Goal: Obtain resource: Download file/media

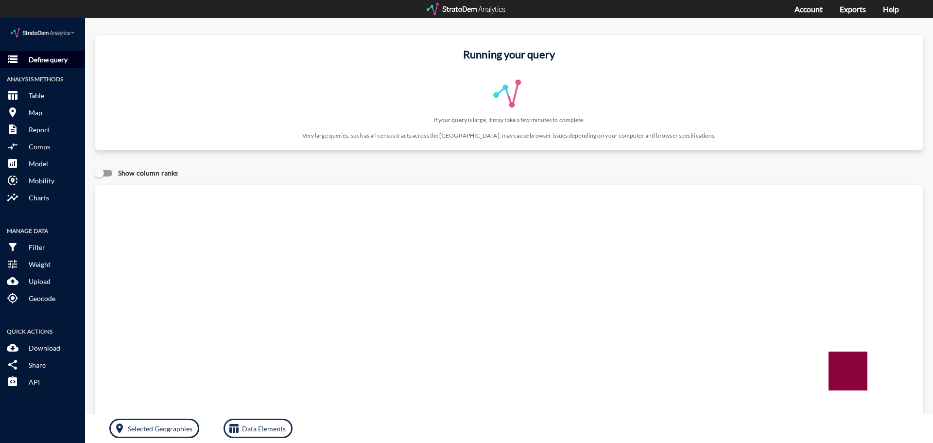
click p "Define query"
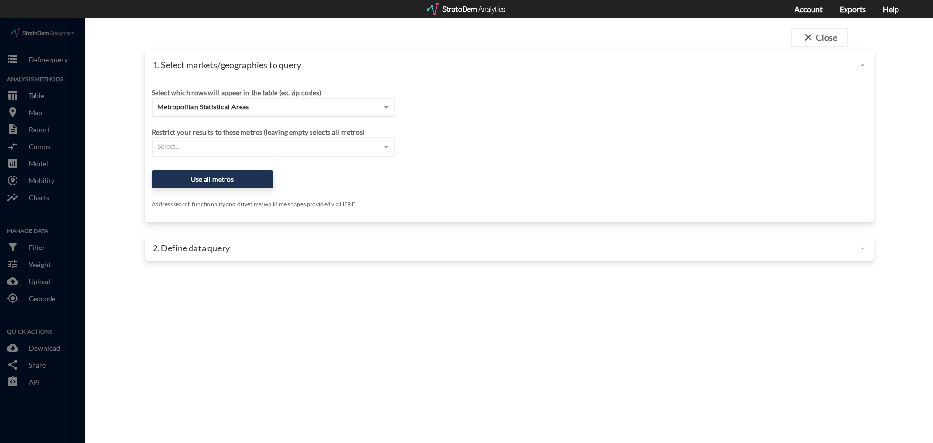
click div "Metropolitan Statistical Areas"
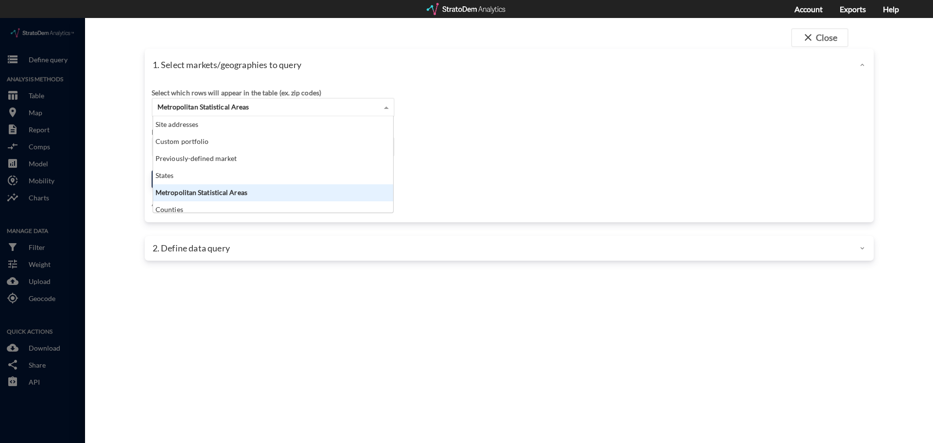
scroll to position [89, 234]
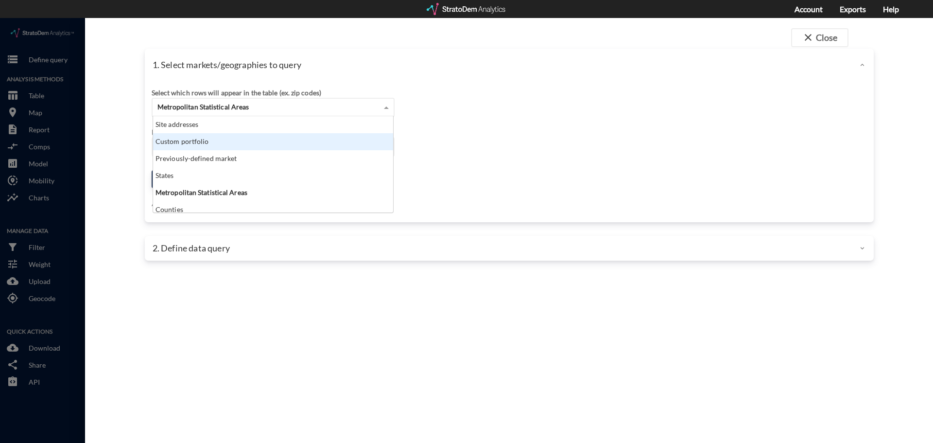
click div "Site addresses"
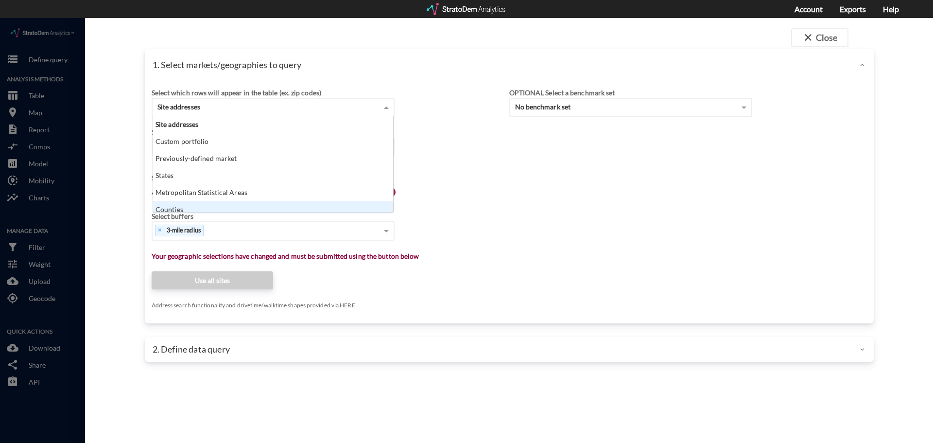
scroll to position [5, 0]
click div "× 3-mile radius"
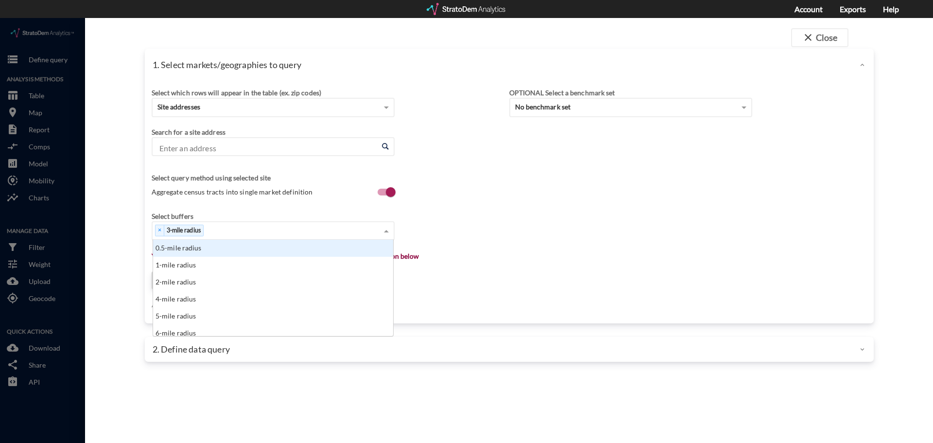
scroll to position [89, 234]
click input "Enter an address"
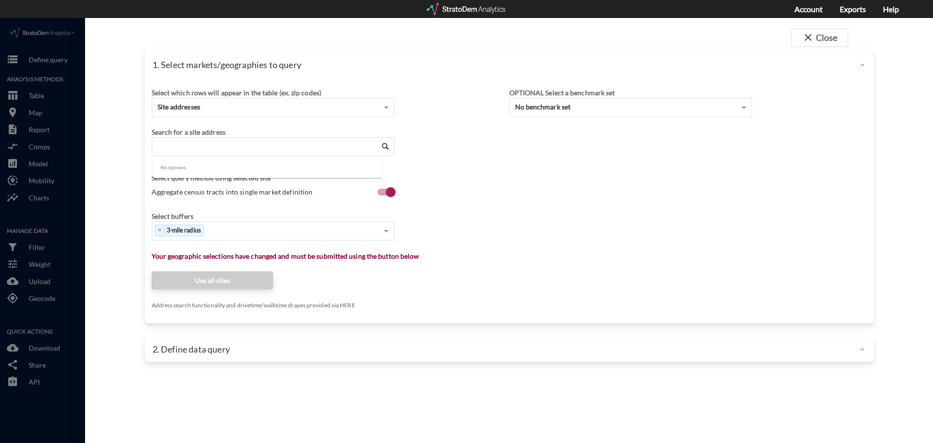
paste input "8374 W Capovilla Ave, Las Vegas, NV 89113"
click li "8374 W Capovilla Ave, Las Vegas, Nevada"
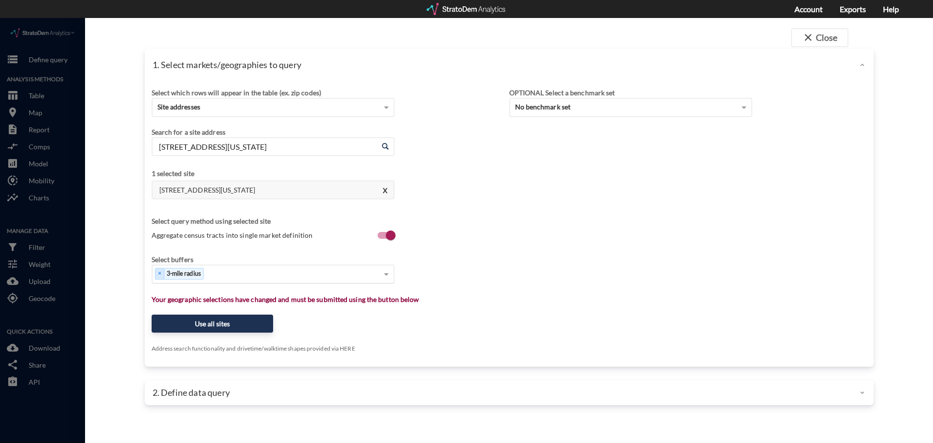
type input "8374 W Capovilla Ave, Las Vegas, Nevada"
click div "Select..."
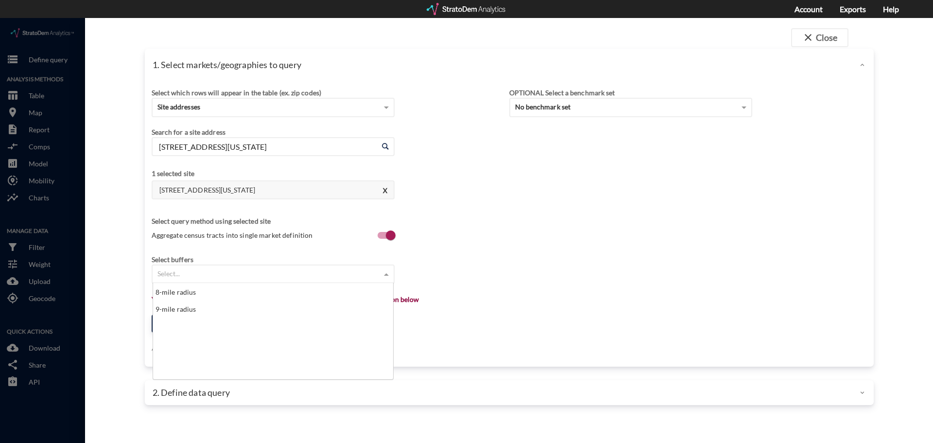
scroll to position [0, 0]
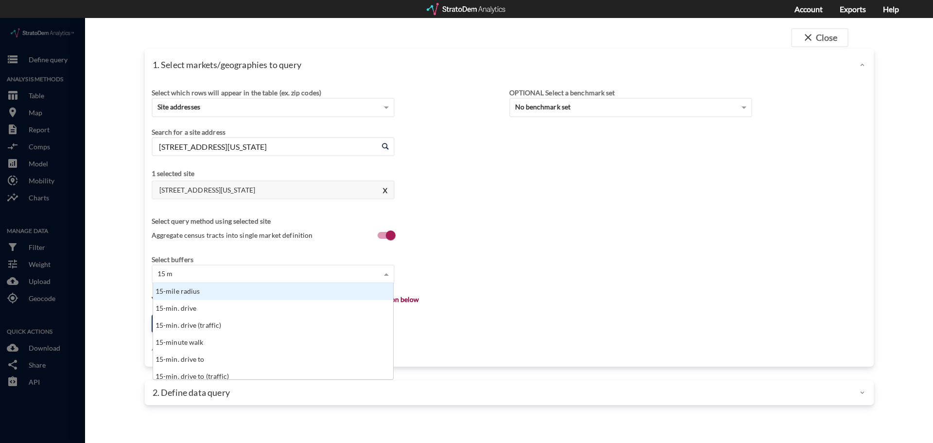
type input "15 min"
drag, startPoint x: 153, startPoint y: 256, endPoint x: 164, endPoint y: 257, distance: 11.2
click div "× 15-min. drive"
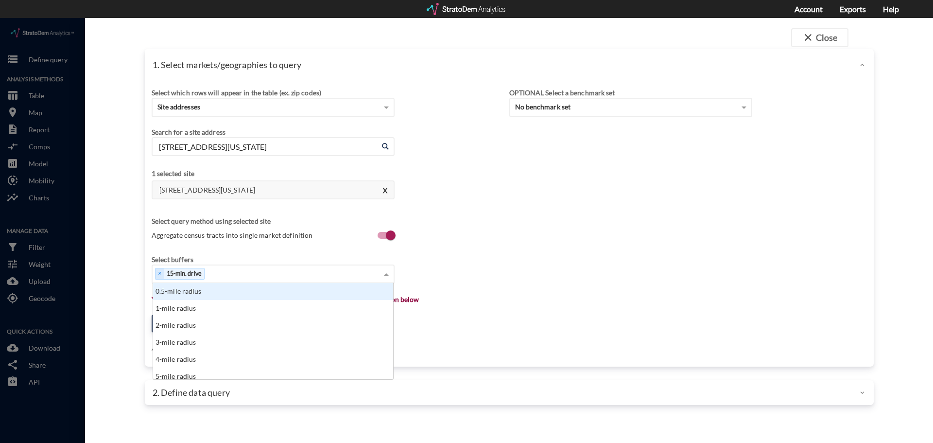
click div "× 15-min. drive"
type input "10 min"
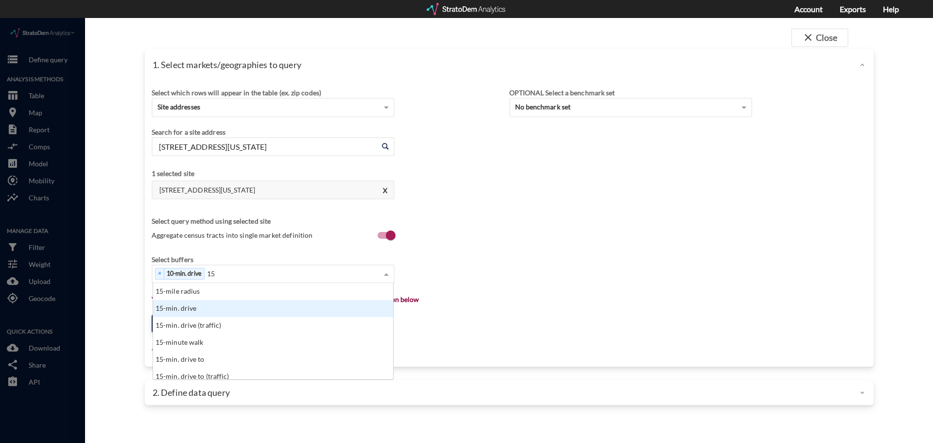
scroll to position [8, 6]
type input "15 min"
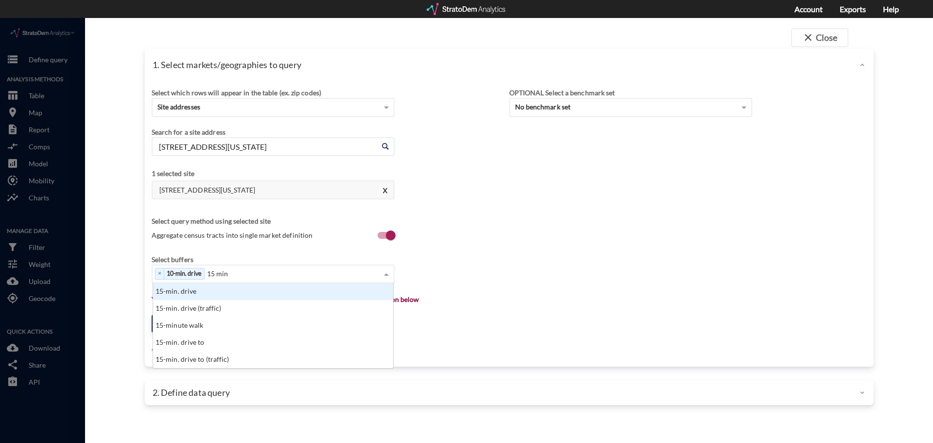
scroll to position [78, 234]
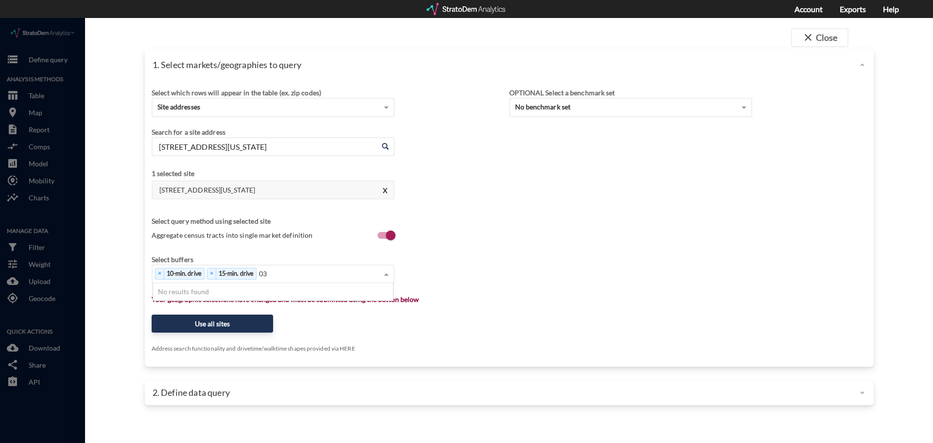
type input "0"
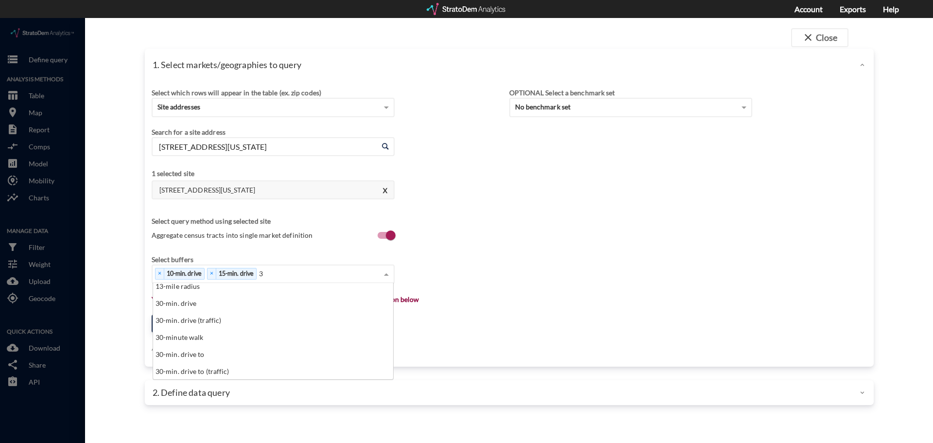
scroll to position [0, 0]
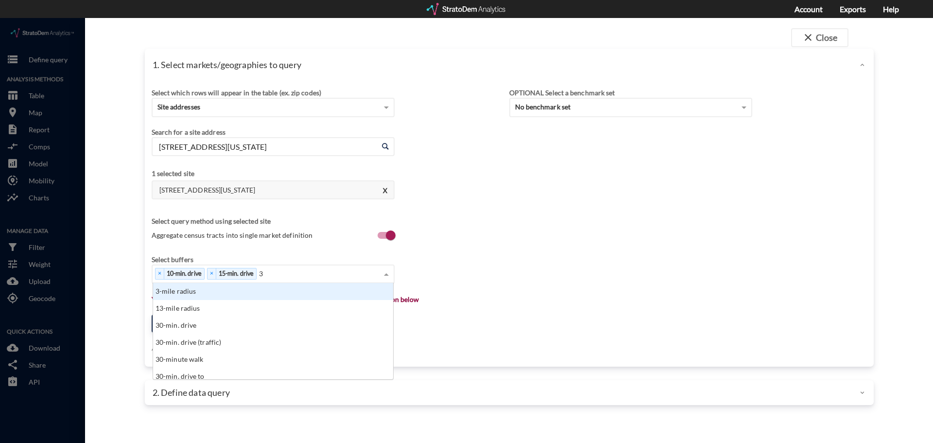
type input "30"
click div "30-min. drive"
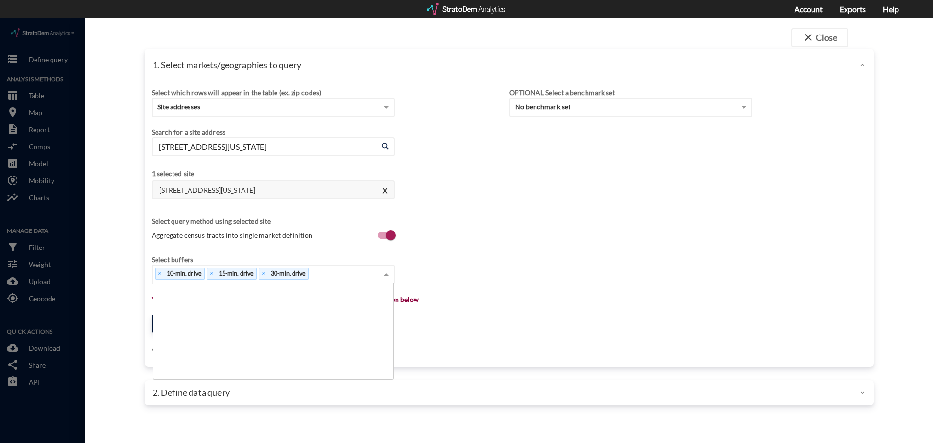
click div "60-mile radius"
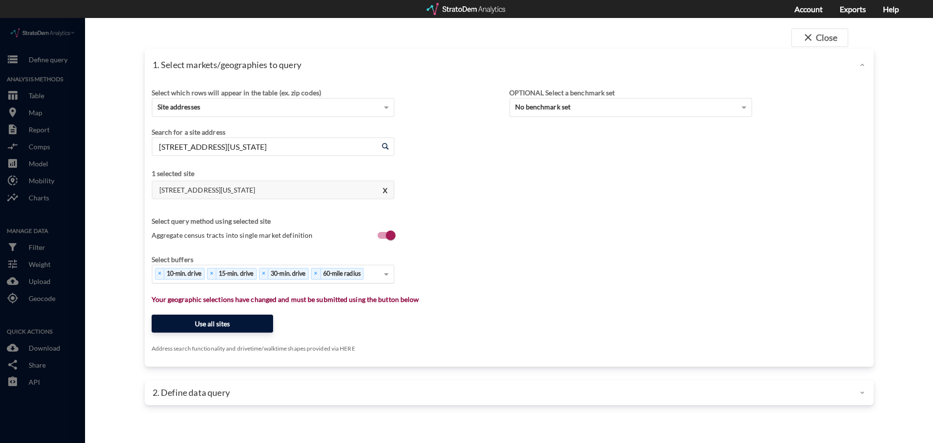
click button "Use all sites"
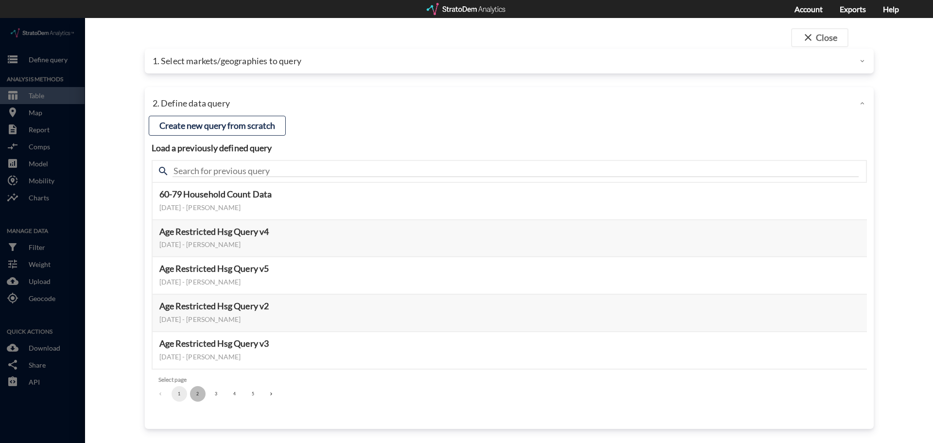
click button "2"
click button "Select this query"
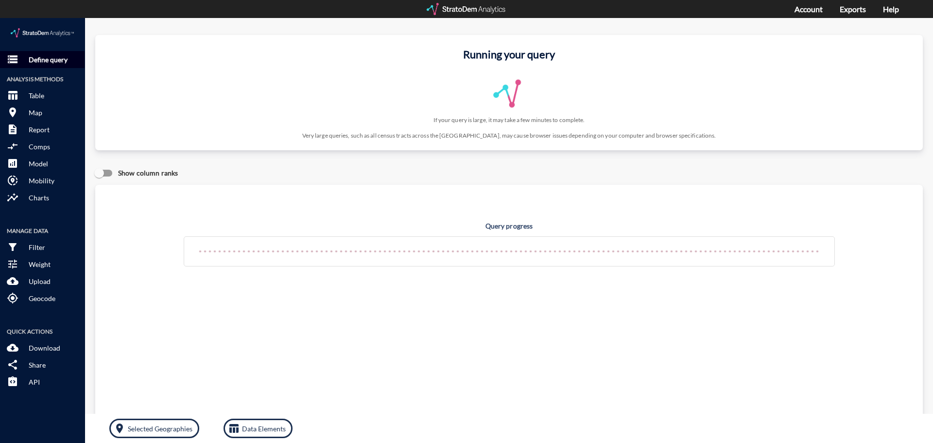
click p "Define query"
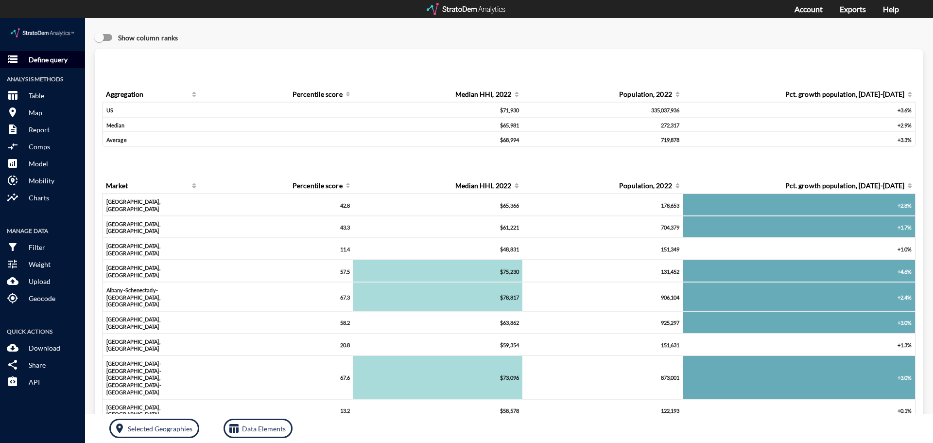
click p "Define query"
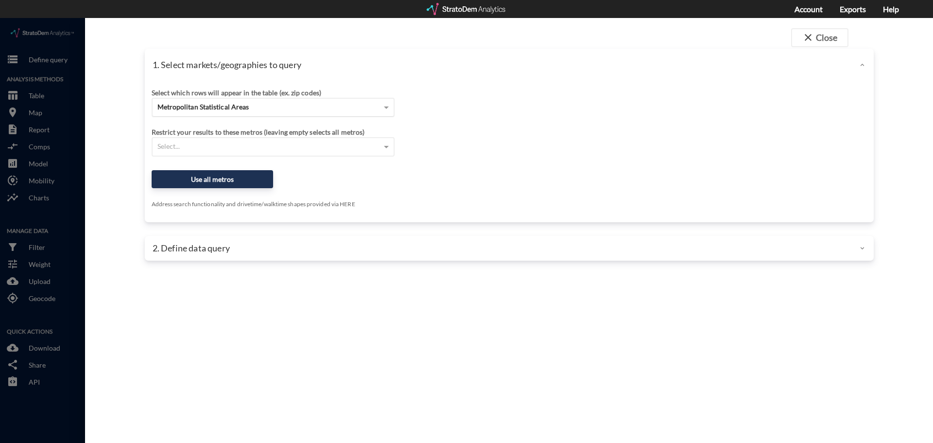
click div "Metropolitan Statistical Areas"
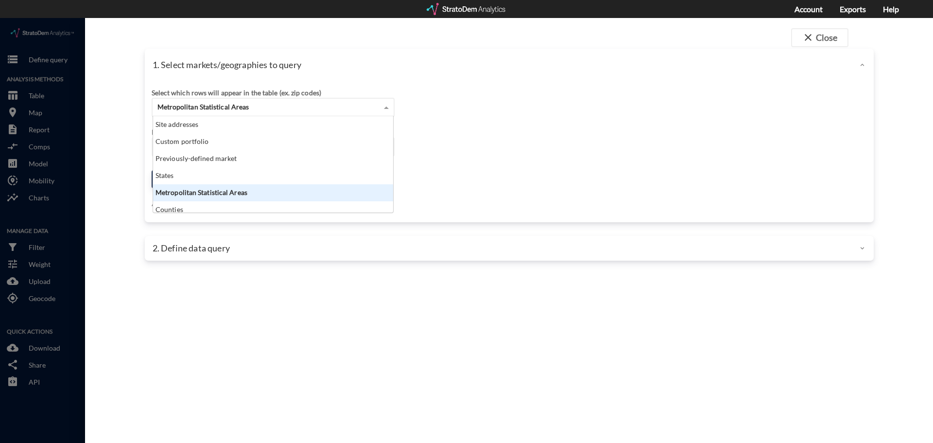
scroll to position [89, 234]
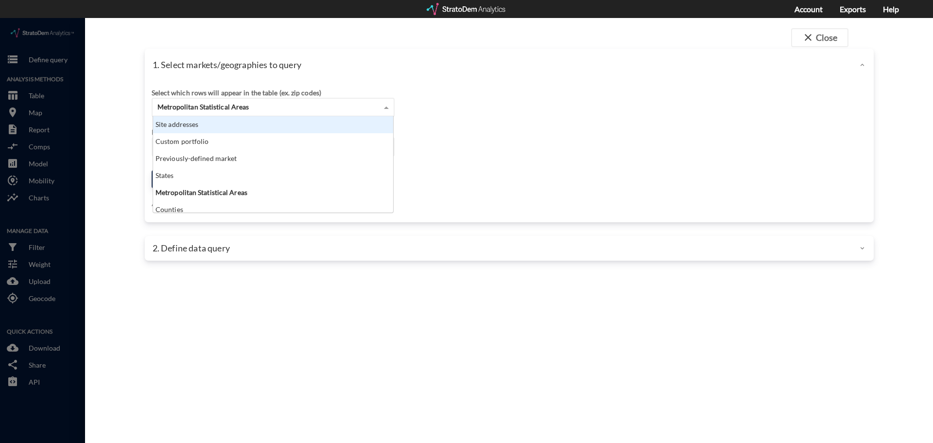
click div "Site addresses"
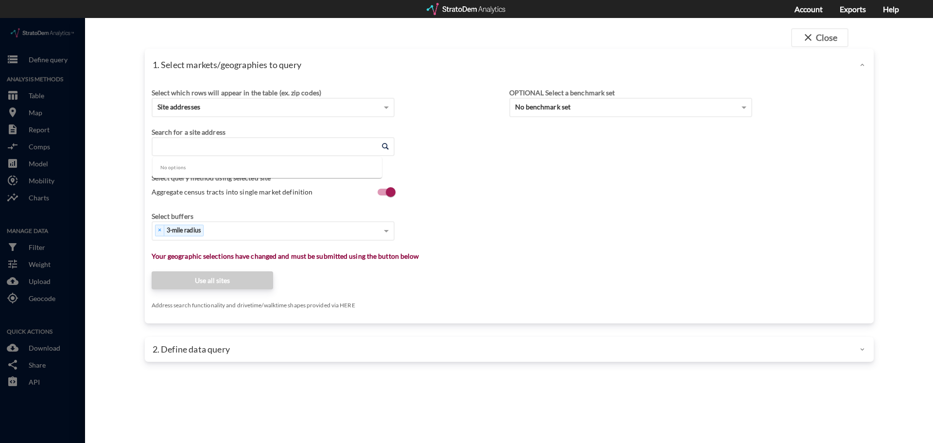
paste input "[STREET_ADDRESS]"
click li "[STREET_ADDRESS][US_STATE]"
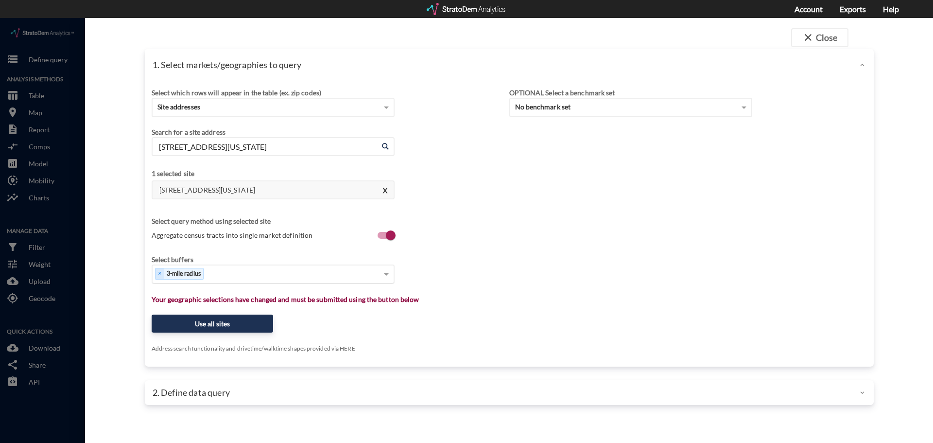
type input "[STREET_ADDRESS][US_STATE]"
click div "Select..."
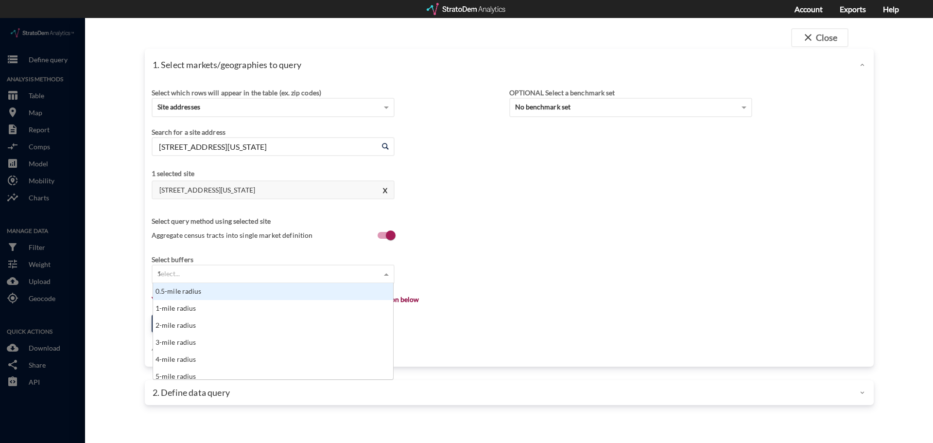
type input "10"
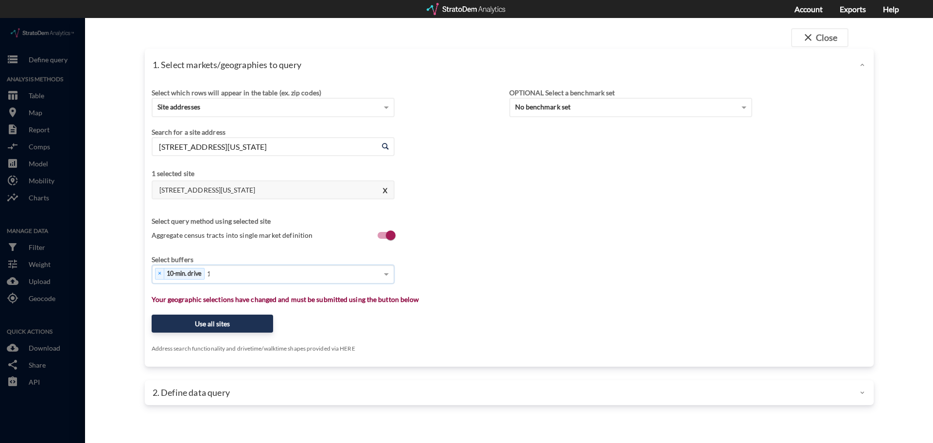
type input "15"
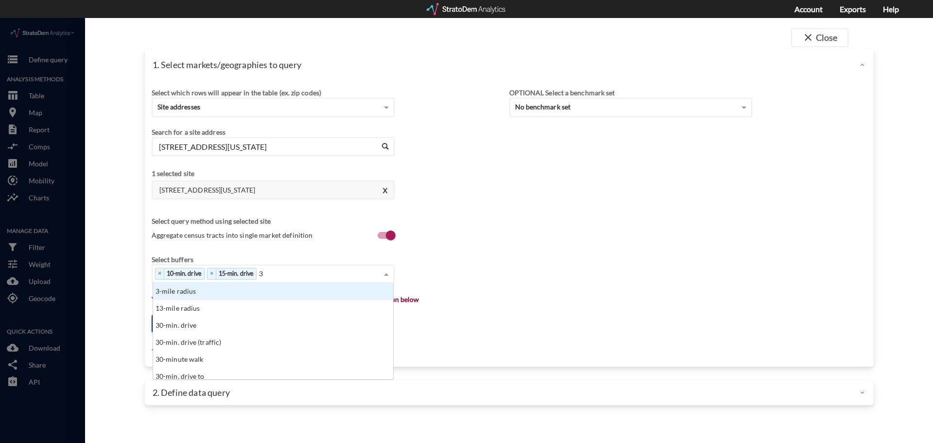
scroll to position [8, 6]
type input "30"
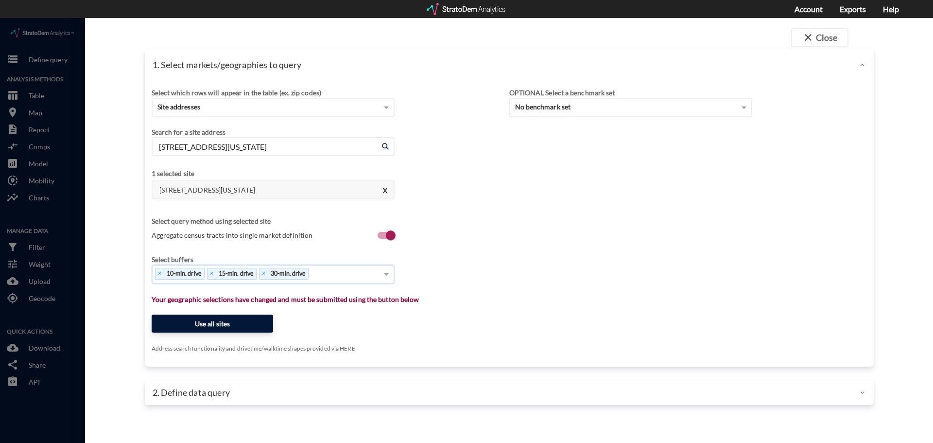
click button "Use all sites"
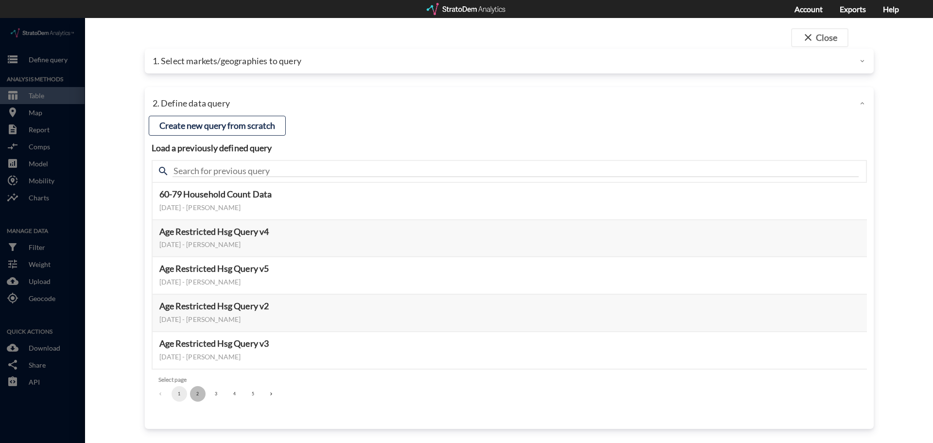
click button "2"
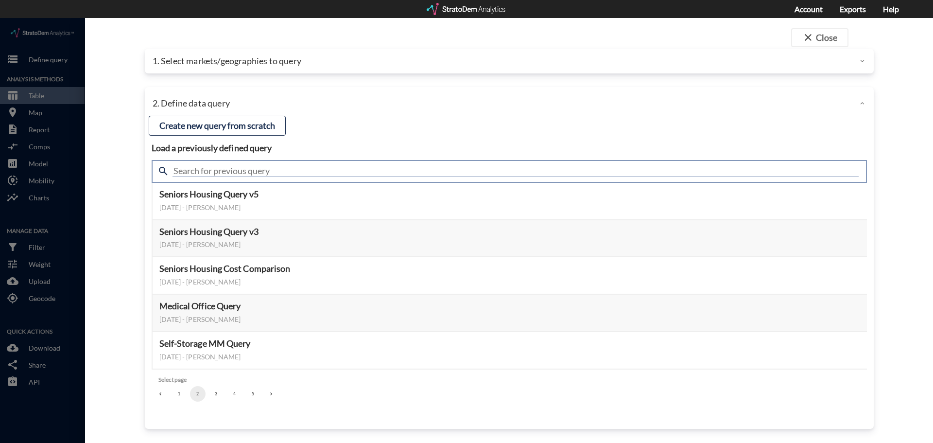
click input "text"
type input "seniors housing"
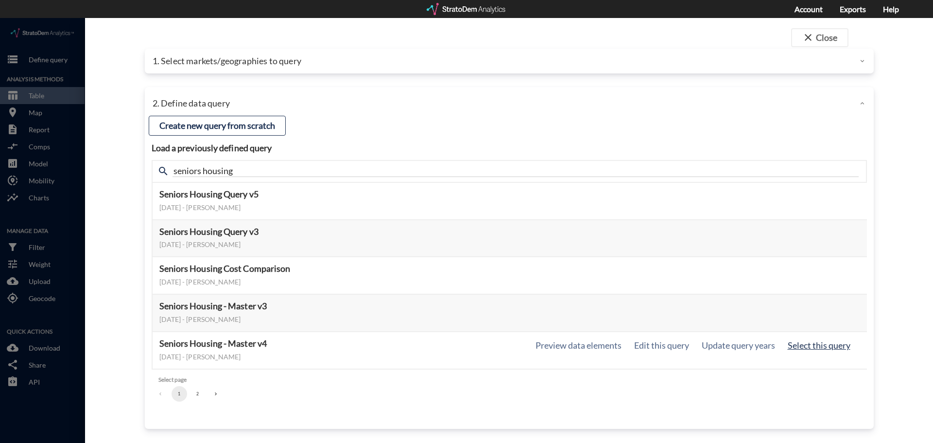
click button "Select this query"
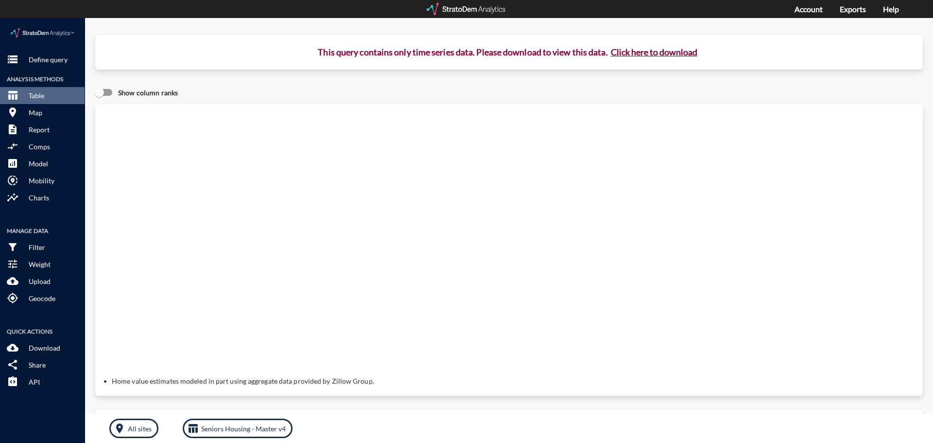
click button "Click here to download"
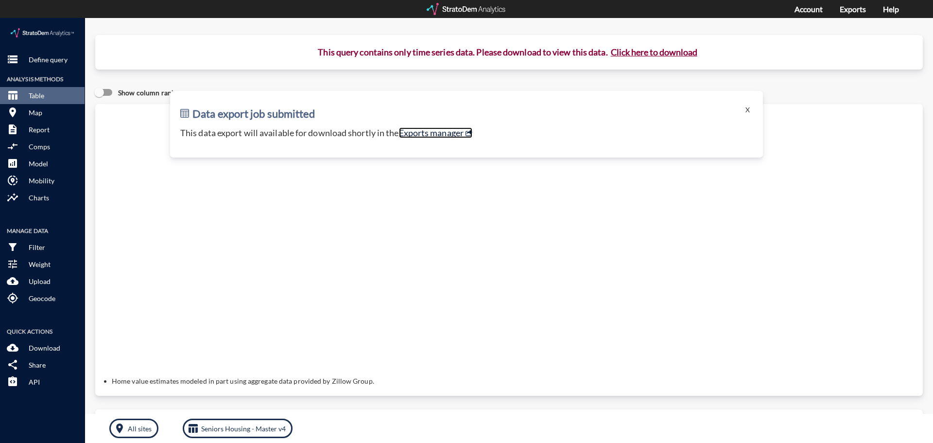
click link "Exports manager"
click p "Define query"
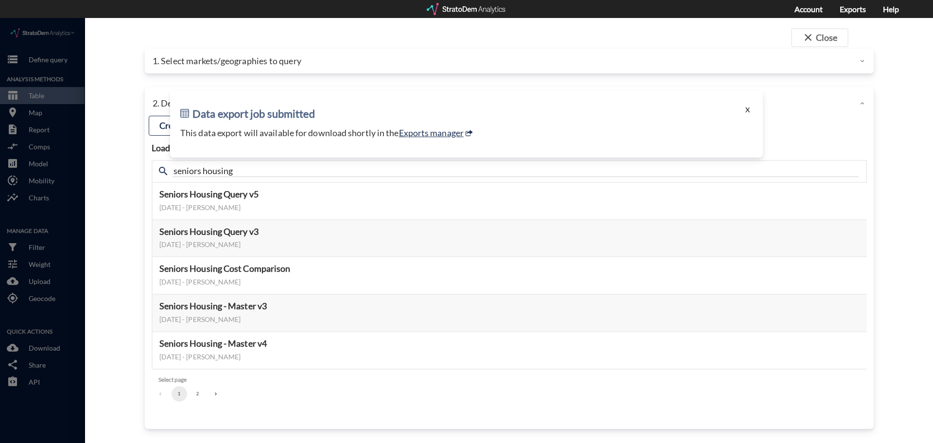
click button "X"
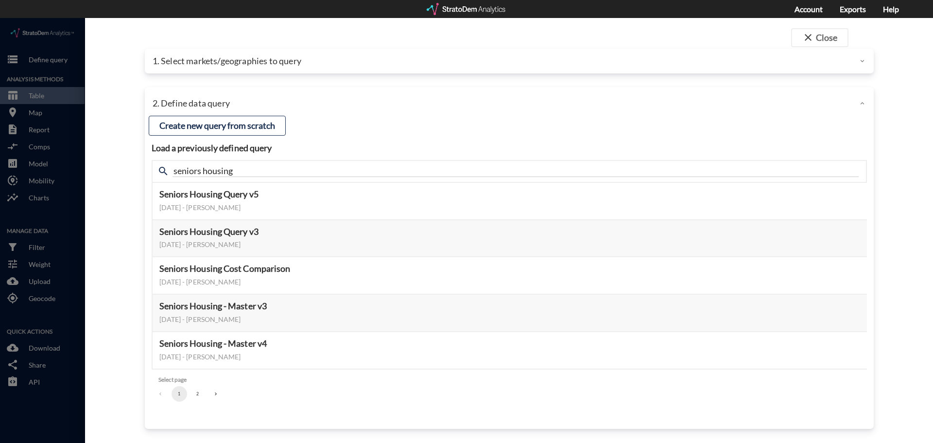
click div "2. Define data query"
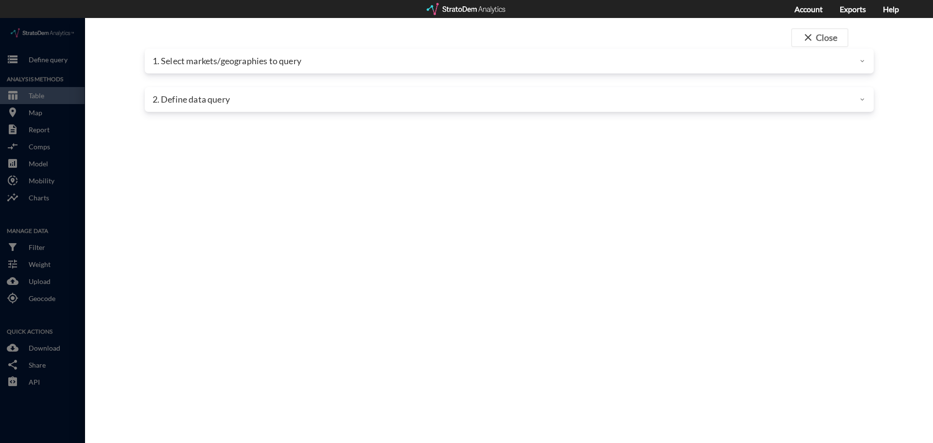
click p "1. Select markets/geographies to query"
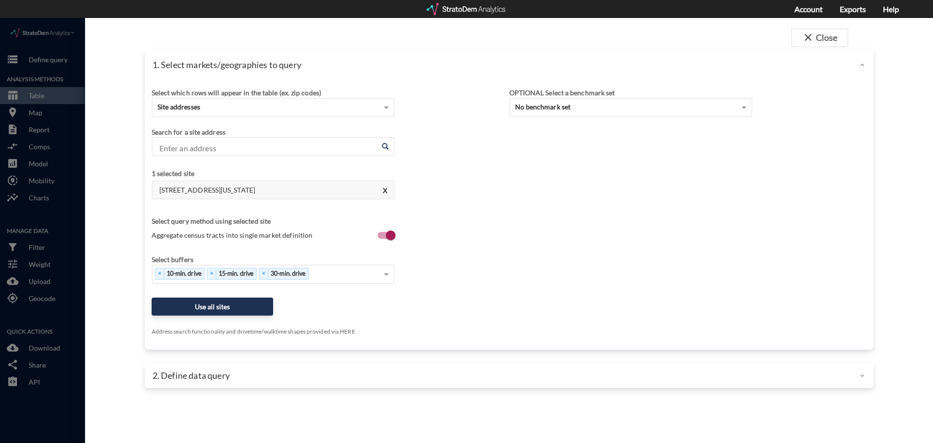
click div "2. Define data query"
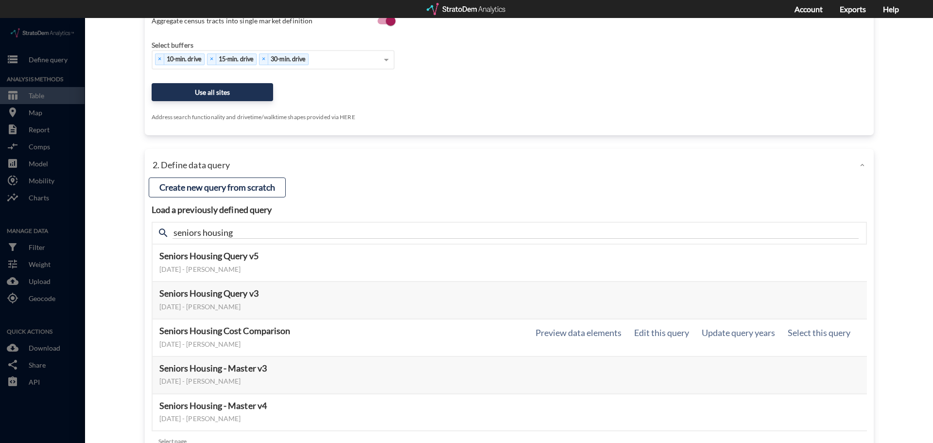
scroll to position [243, 0]
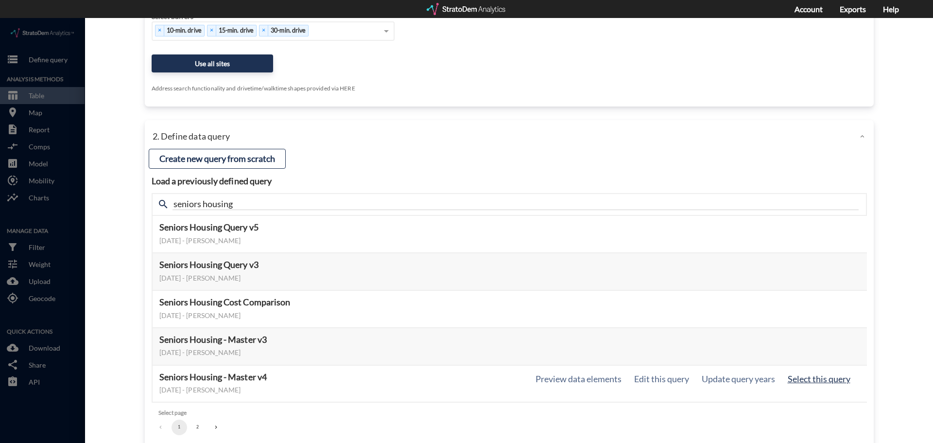
click button "Select this query"
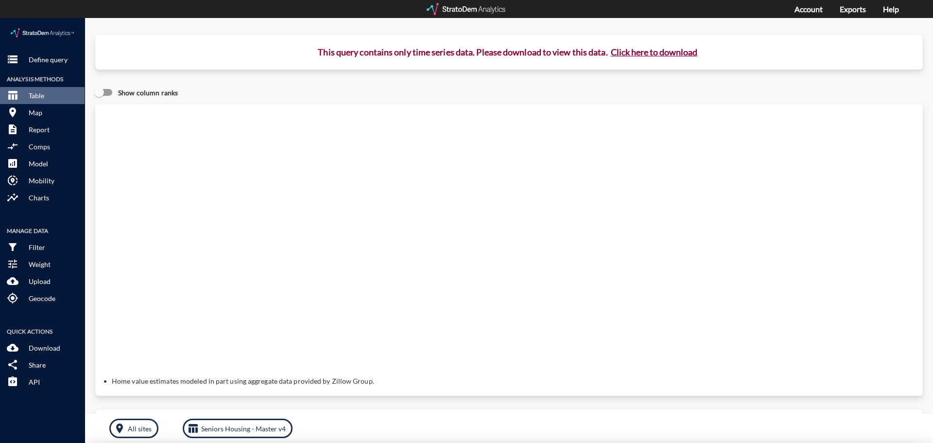
scroll to position [0, 0]
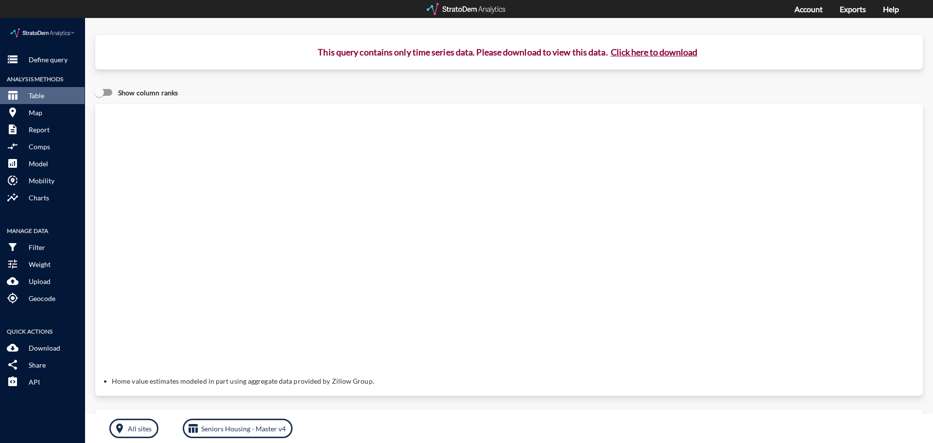
click button "Click here to download"
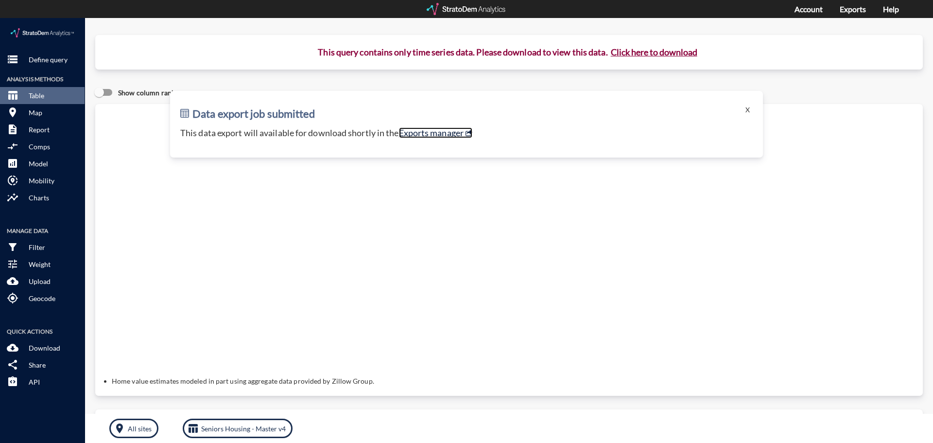
click link "Exports manager"
click p "This query contains only time series data. Please download to view this data. C…"
click button "storage Define query"
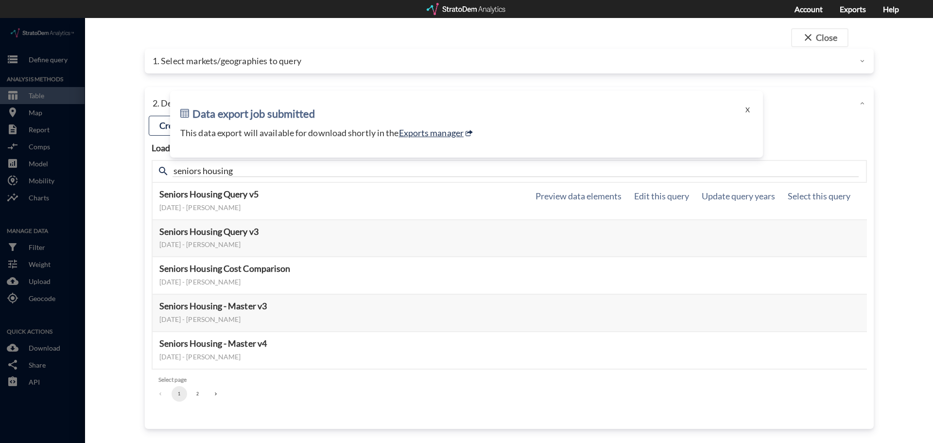
drag, startPoint x: 792, startPoint y: 175, endPoint x: 794, endPoint y: 168, distance: 7.0
click div "Seniors Housing Query v5 May 07, 2025 - Robin Trantham Preview data elements Ed…"
click button "Select this query"
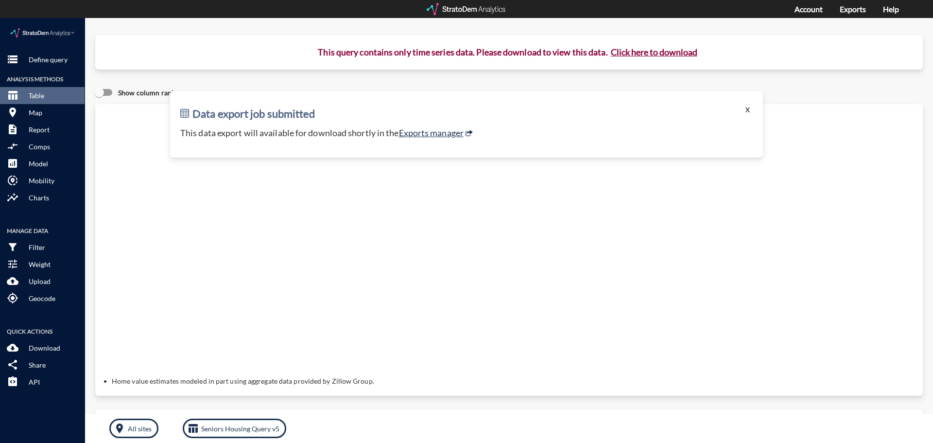
click button "X"
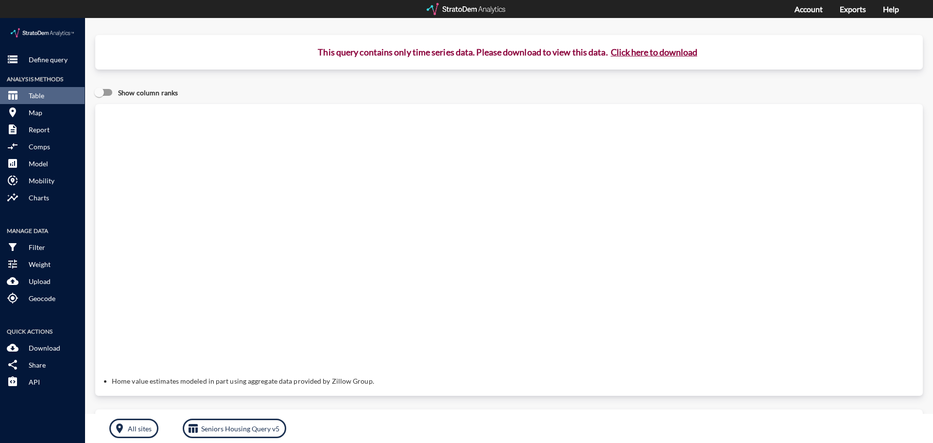
click button "Click here to download"
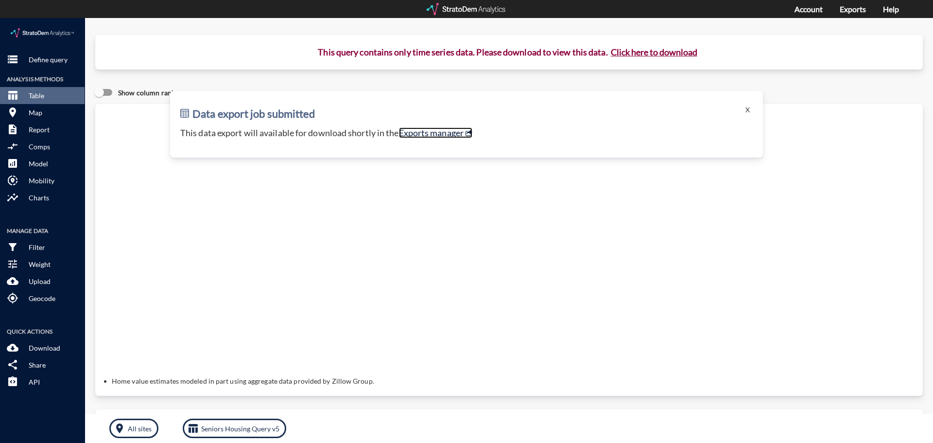
click link "Exports manager"
click p "Define query"
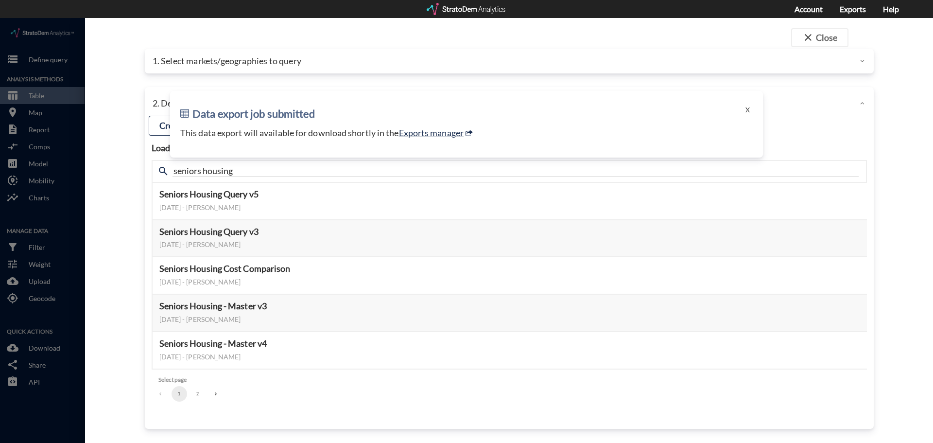
click li "2"
click button "2"
click button "1"
click button "Select this query"
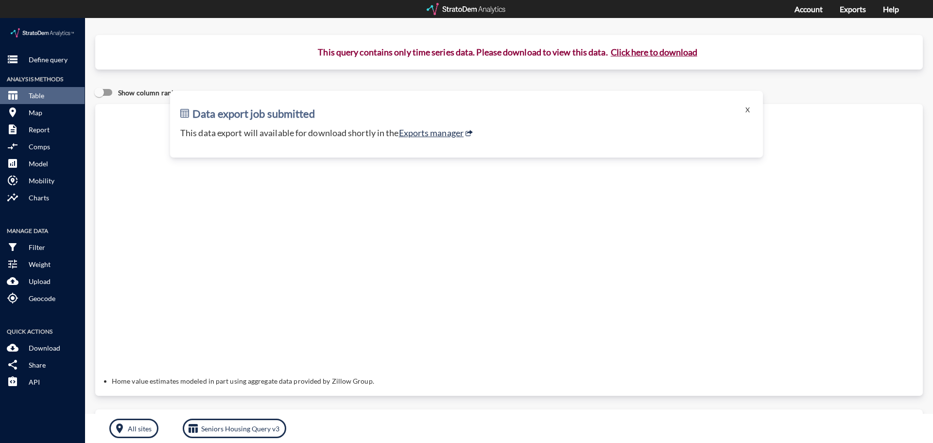
click button "Click here to download"
click link "Exports manager"
click button "Click here to download"
click button "storage Define query"
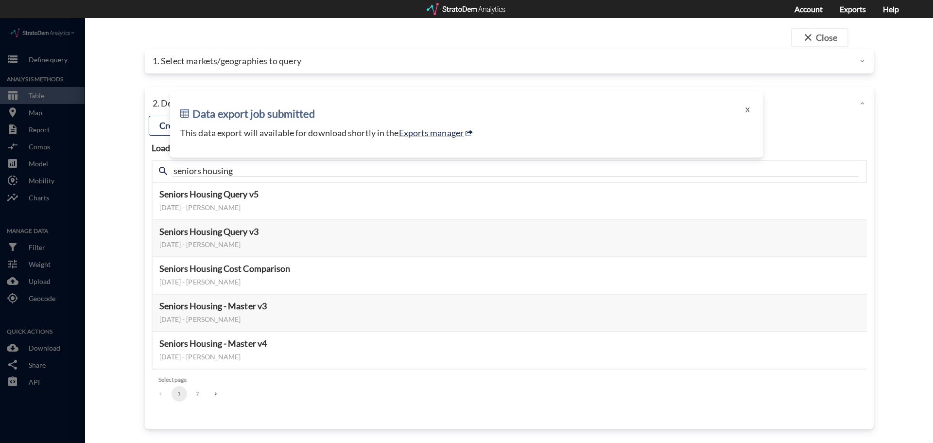
click p "1. Select markets/geographies to query"
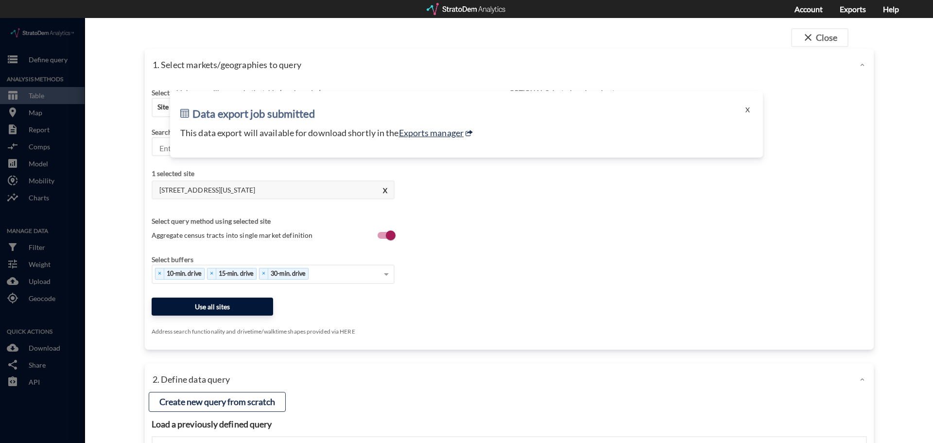
click button "Use all sites"
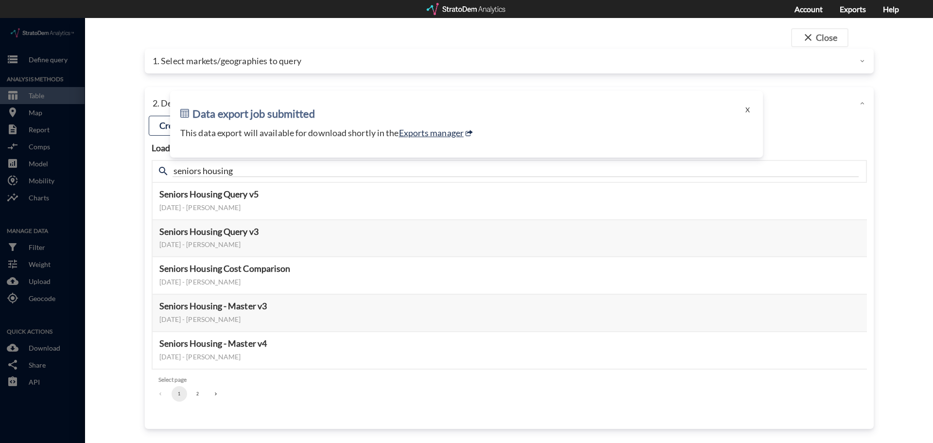
drag, startPoint x: 254, startPoint y: 296, endPoint x: 587, endPoint y: 163, distance: 358.8
click div "Load a previously defined query Create new query from scratch search seniors ho…"
click div "close Close 1. Select markets/geographies to query Select which rows will appea…"
click button "Select this query"
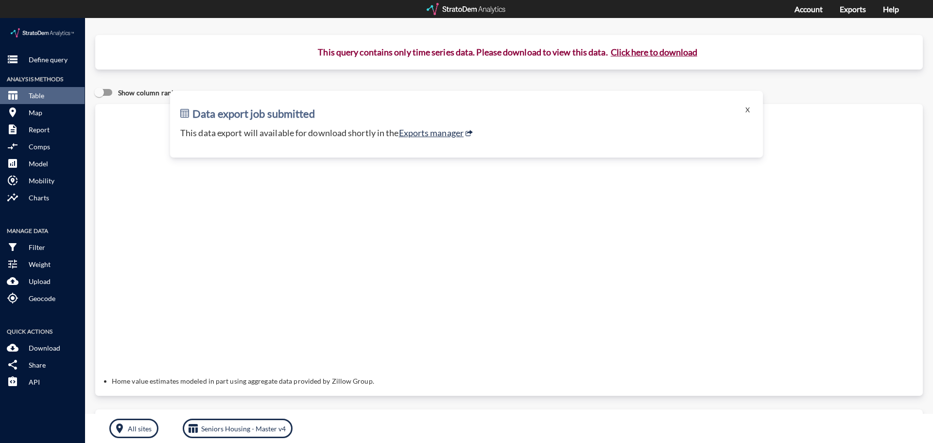
click button "Click here to download"
click link "Exports manager"
click p "Define query"
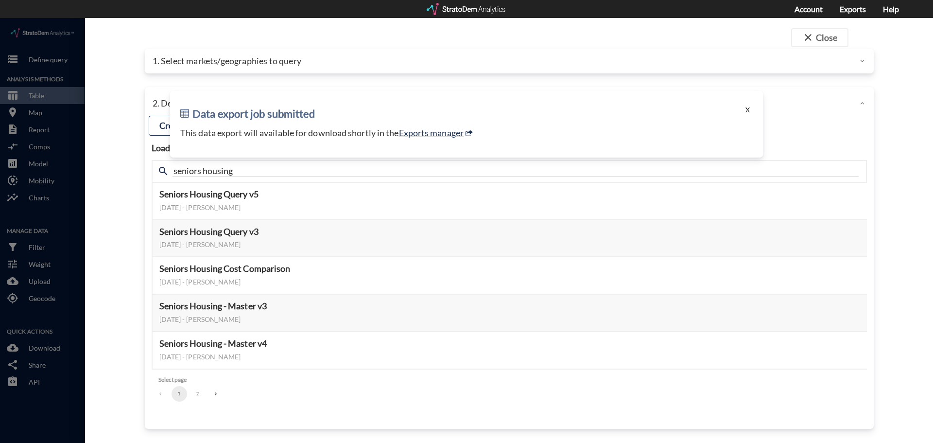
click button "X"
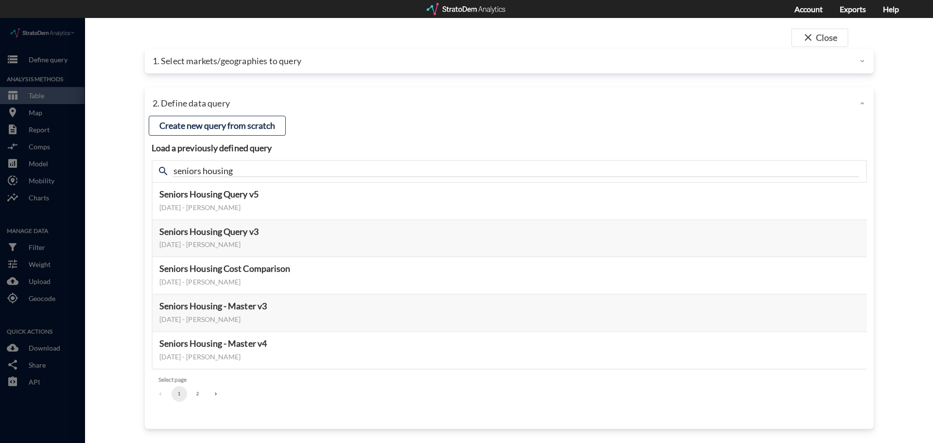
click p "1. Select markets/geographies to query"
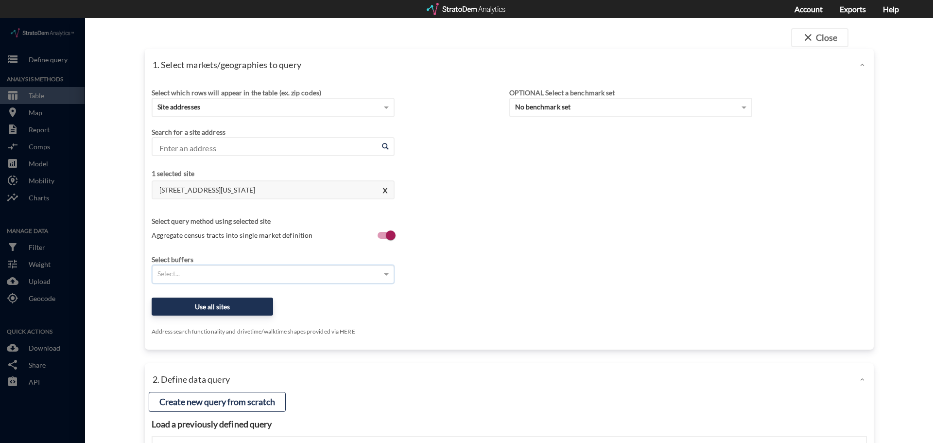
click div "Select..."
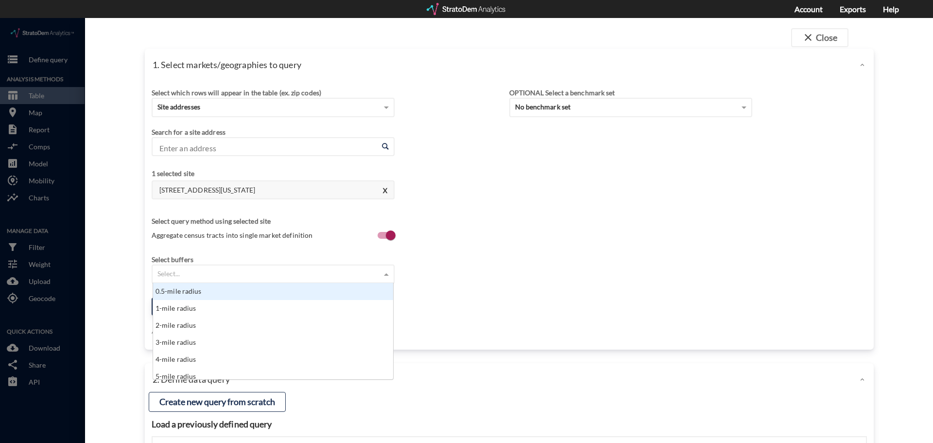
scroll to position [89, 234]
type input "3"
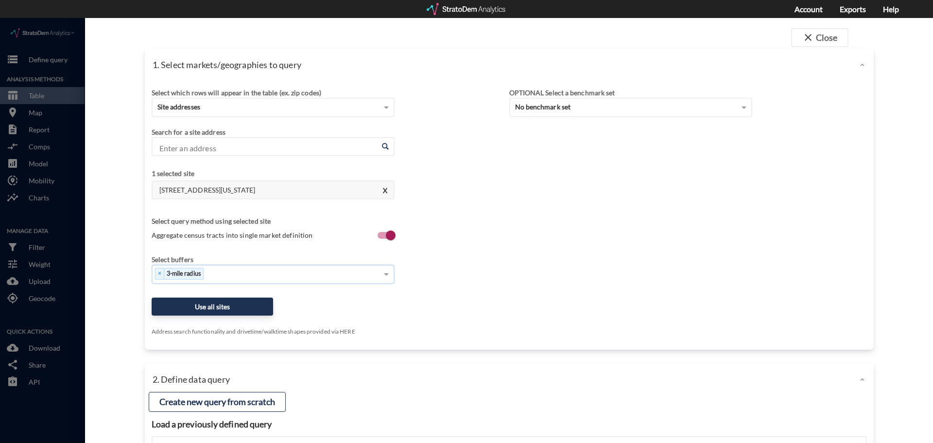
type input "5"
type input "10"
click button "Use all sites"
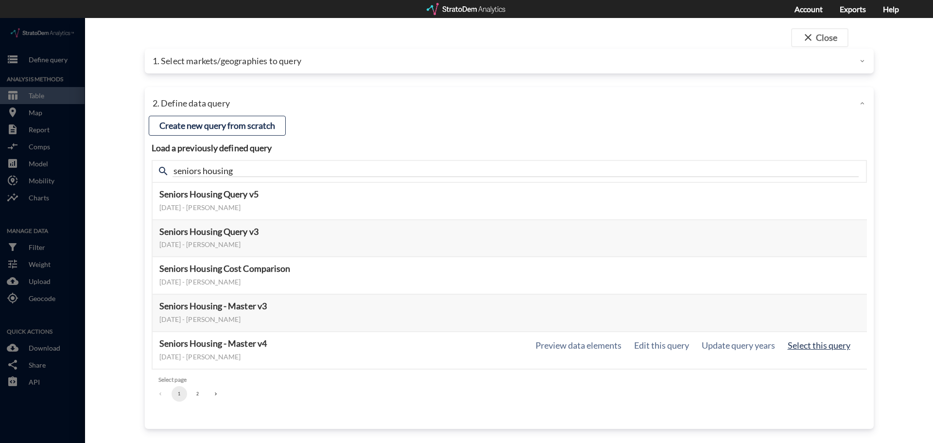
click button "Select this query"
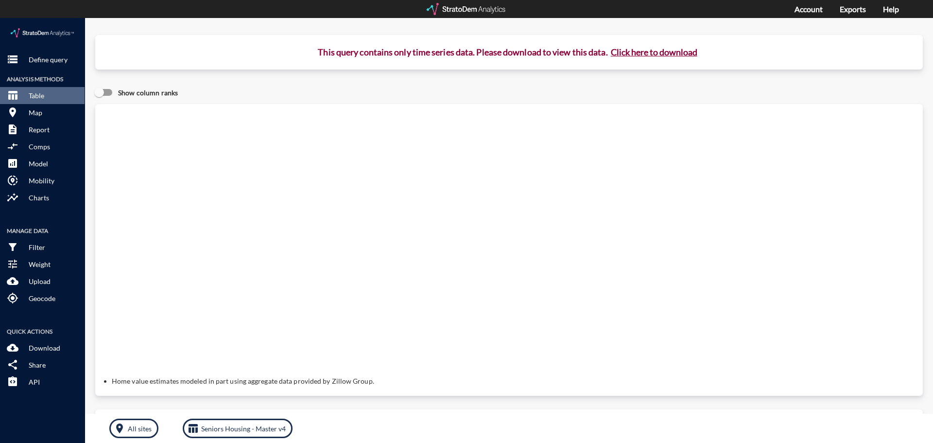
click button "Click here to download"
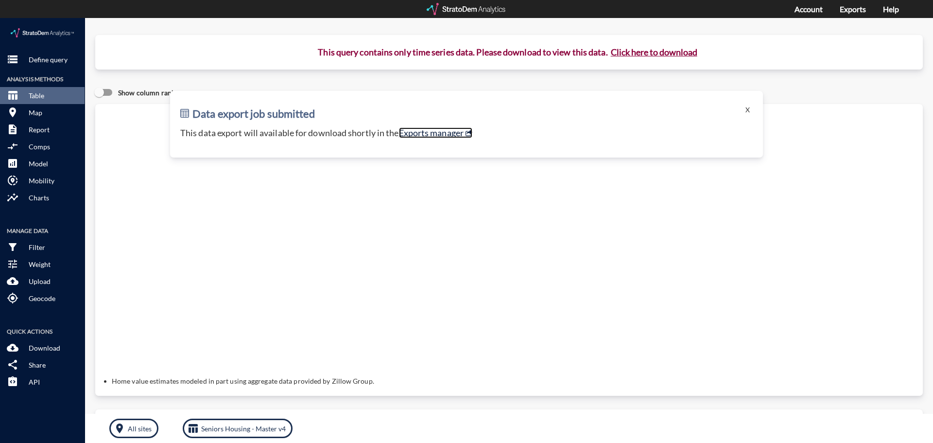
click link "Exports manager"
click p "Define query"
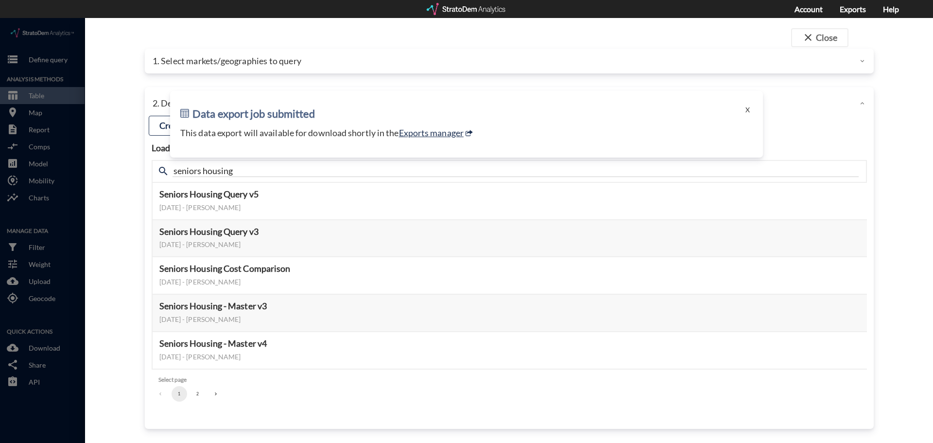
click div "1. Select markets/geographies to query"
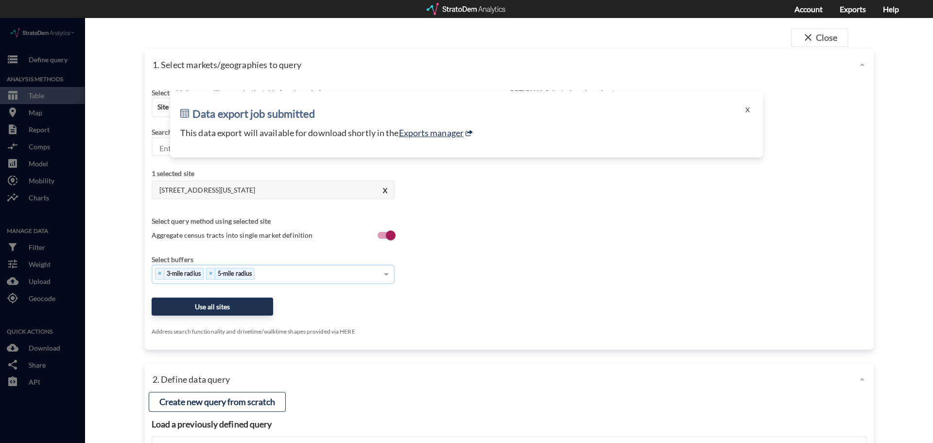
click div "× 3-mile radius × 5-mile radius"
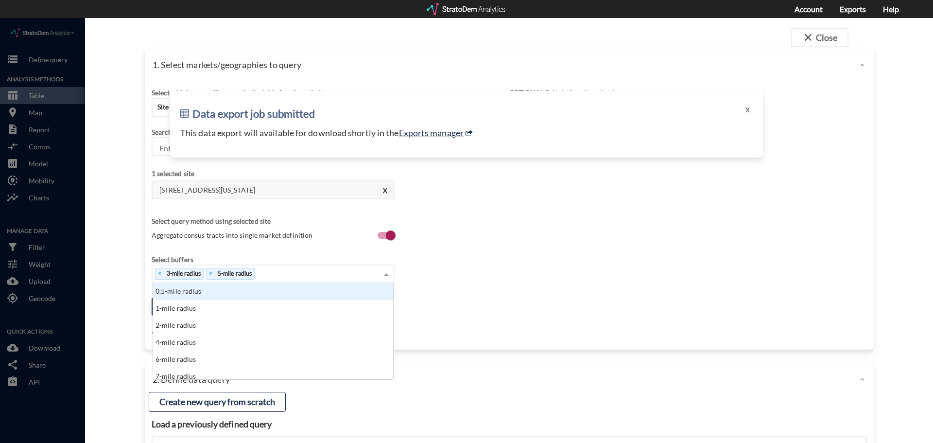
scroll to position [8, 6]
type input "7"
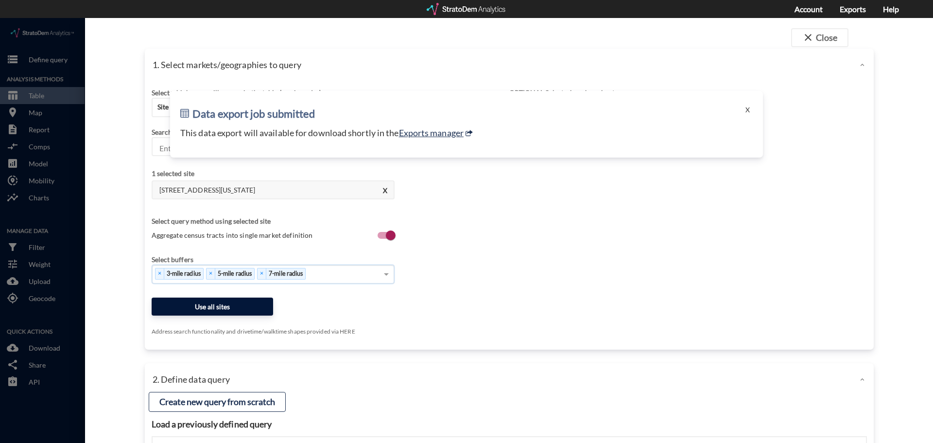
click button "Use all sites"
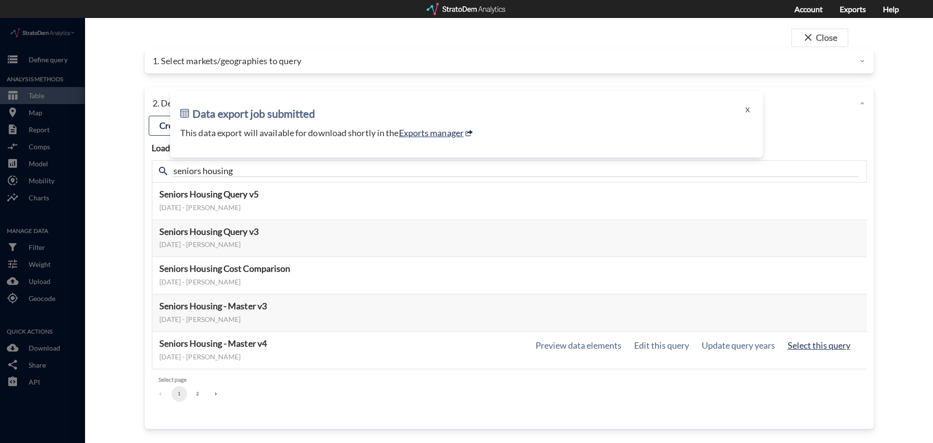
click button "Select this query"
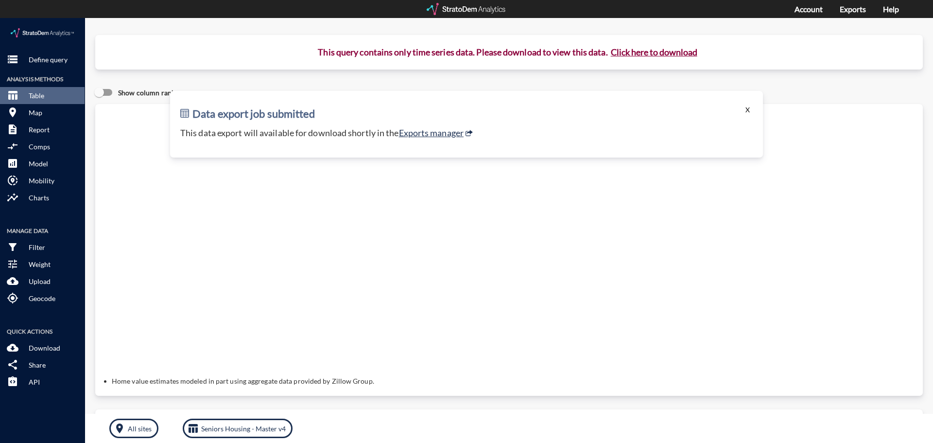
click button "X"
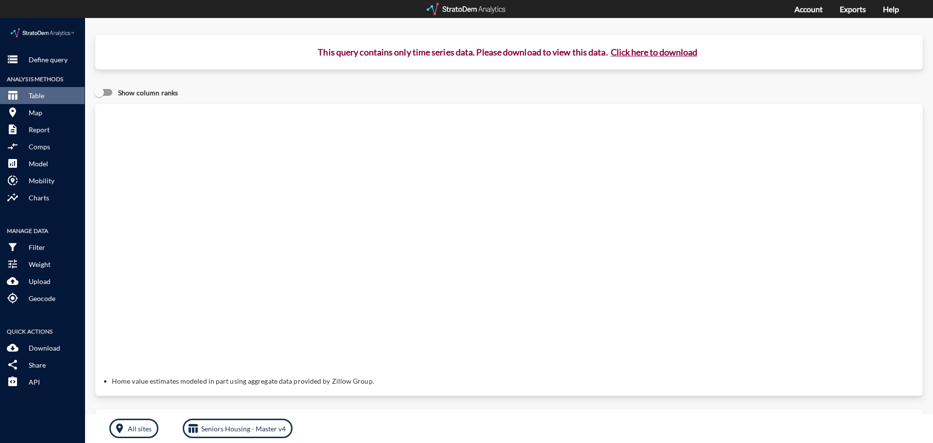
click button "Click here to download"
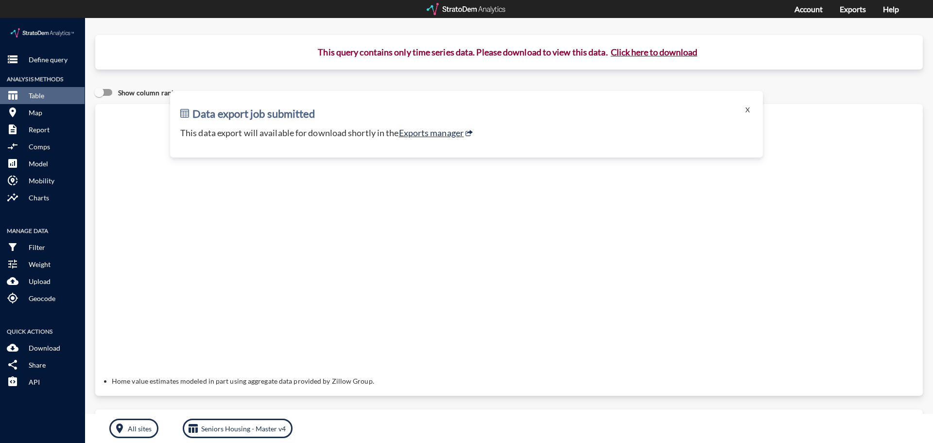
click div "Data export job submitted X This data export will available for download shortl…"
click button "Click here to download"
click link "Exports manager"
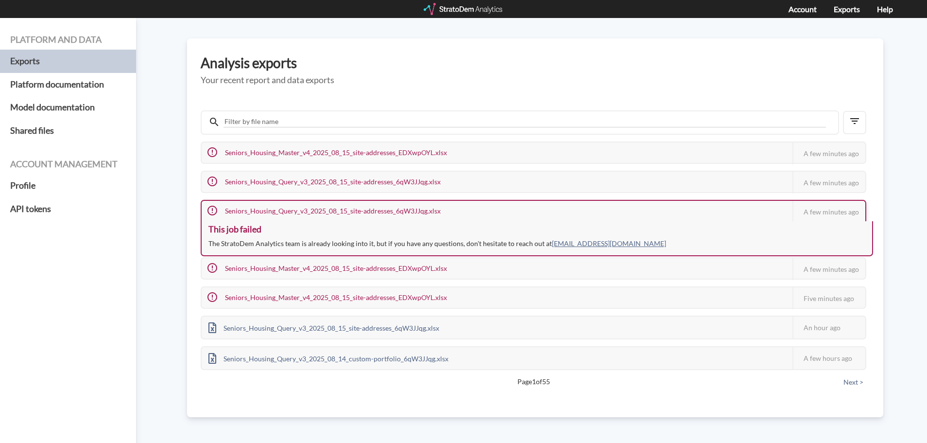
click at [213, 207] on icon at bounding box center [213, 211] width 12 height 12
drag, startPoint x: 206, startPoint y: 227, endPoint x: 379, endPoint y: 248, distance: 174.2
click at [375, 235] on div "This job failed The StratoDem Analytics team is already looking into it, but if…" at bounding box center [537, 238] width 673 height 35
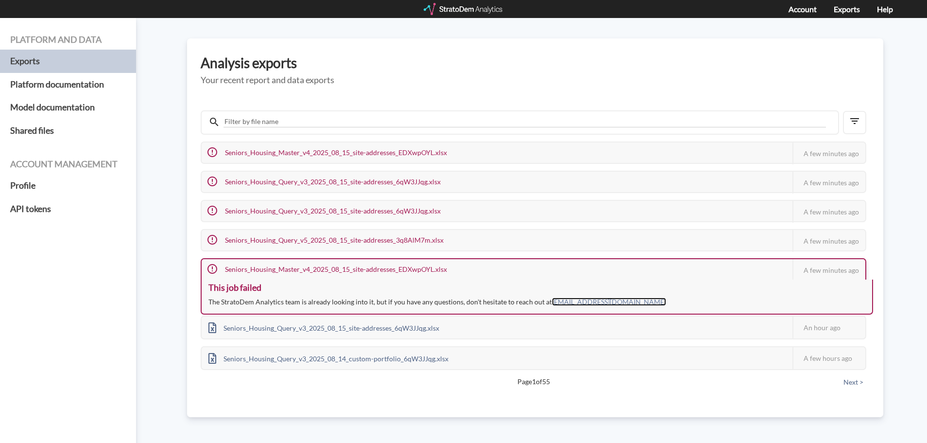
click at [563, 301] on link "team@stratodem.com" at bounding box center [609, 301] width 114 height 8
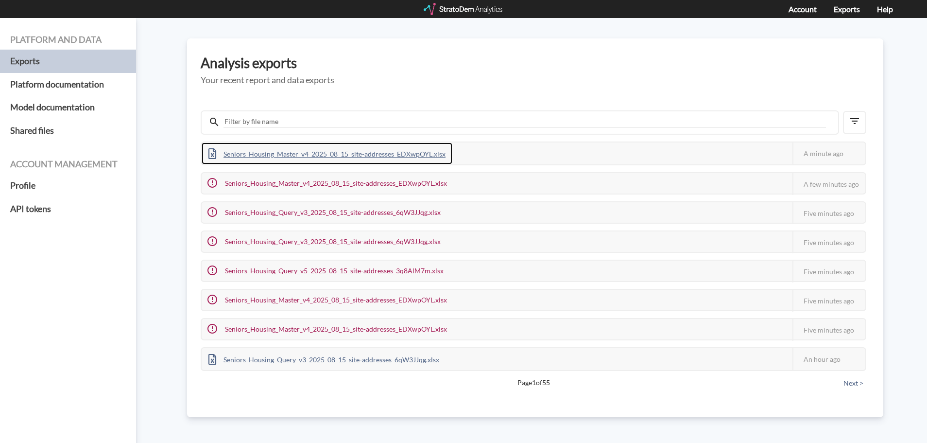
click at [384, 156] on div "Seniors_Housing_Master_v4_2025_08_15_site-addresses_EDXwpOYL.xlsx" at bounding box center [327, 153] width 251 height 22
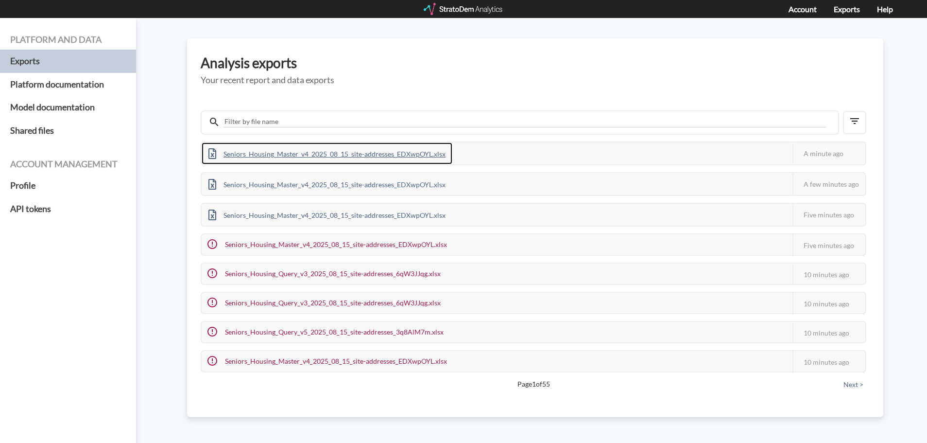
click at [281, 160] on div "Seniors_Housing_Master_v4_2025_08_15_site-addresses_EDXwpOYL.xlsx" at bounding box center [327, 153] width 251 height 22
